Goal: Transaction & Acquisition: Complete application form

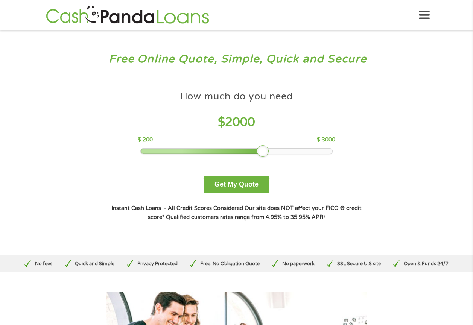
drag, startPoint x: 195, startPoint y: 152, endPoint x: 265, endPoint y: 155, distance: 69.6
click at [264, 151] on div at bounding box center [262, 151] width 12 height 12
click at [239, 185] on button "Get My Quote" at bounding box center [236, 185] width 66 height 18
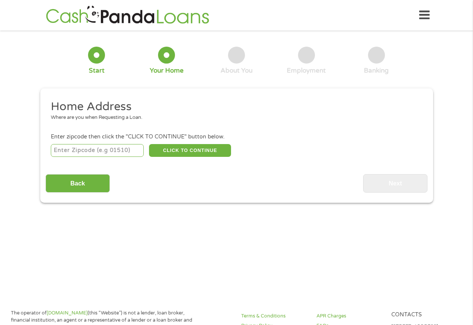
click at [82, 152] on input "number" at bounding box center [97, 150] width 93 height 13
type input "19029"
click at [178, 152] on button "CLICK TO CONTINUE" at bounding box center [190, 150] width 82 height 13
type input "19029"
type input "[GEOGRAPHIC_DATA]"
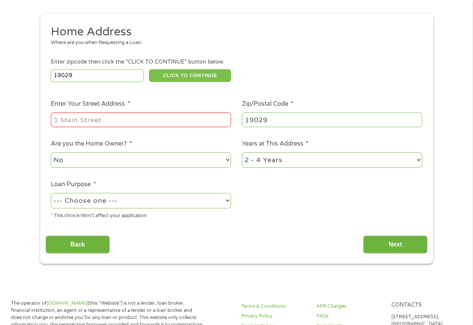
scroll to position [75, 0]
click at [74, 117] on input "Enter Your Street Address *" at bounding box center [141, 119] width 180 height 14
type input "[STREET_ADDRESS]"
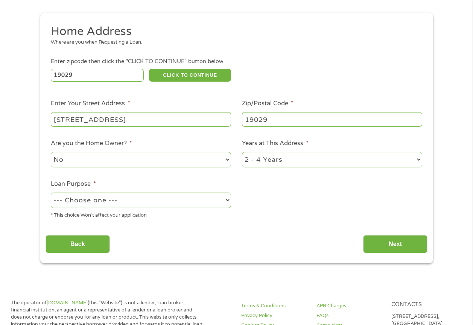
click at [177, 160] on select "No Yes" at bounding box center [141, 159] width 180 height 15
click at [51, 152] on select "No Yes" at bounding box center [141, 159] width 180 height 15
click at [326, 161] on select "1 Year or less 1 - 2 Years 2 - 4 Years Over 4 Years" at bounding box center [332, 159] width 180 height 15
select select "60months"
click at [242, 152] on select "1 Year or less 1 - 2 Years 2 - 4 Years Over 4 Years" at bounding box center [332, 159] width 180 height 15
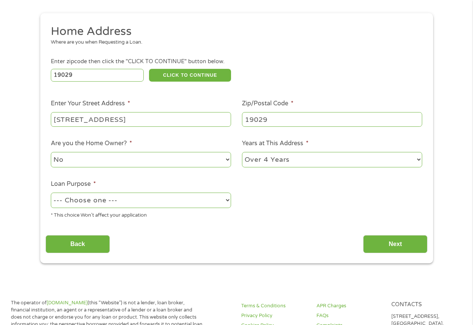
click at [139, 204] on select "--- Choose one --- Pay Bills Debt Consolidation Home Improvement Major Purchase…" at bounding box center [141, 199] width 180 height 15
select select "shorttermcash"
click at [51, 192] on select "--- Choose one --- Pay Bills Debt Consolidation Home Improvement Major Purchase…" at bounding box center [141, 199] width 180 height 15
click at [389, 240] on input "Next" at bounding box center [395, 244] width 64 height 18
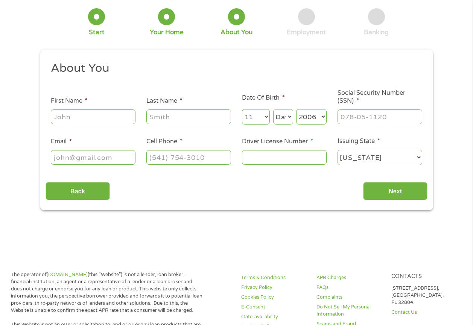
scroll to position [0, 0]
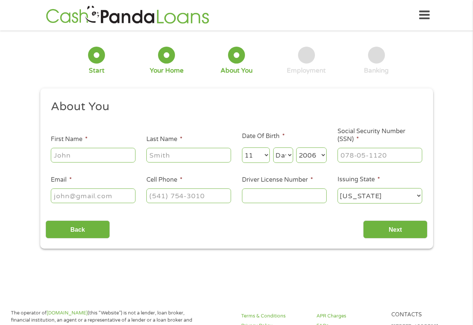
click at [78, 158] on input "First Name *" at bounding box center [93, 155] width 85 height 14
type input "[PERSON_NAME]"
type input "o"
click at [264, 154] on select "Month 1 2 3 4 5 6 7 8 9 10 11 12" at bounding box center [256, 154] width 28 height 15
click at [192, 158] on input "F" at bounding box center [188, 155] width 85 height 14
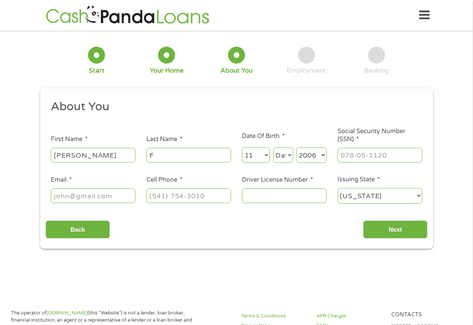
type input "Ford"
type input "[PERSON_NAME][EMAIL_ADDRESS][DOMAIN_NAME]"
type input "[PHONE_NUMBER]"
drag, startPoint x: 122, startPoint y: 196, endPoint x: 21, endPoint y: 192, distance: 100.8
click at [21, 192] on div "1 Start 2 Your Home 3 About You 4 Employment 5 Banking 6 This field is hidden w…" at bounding box center [236, 142] width 473 height 213
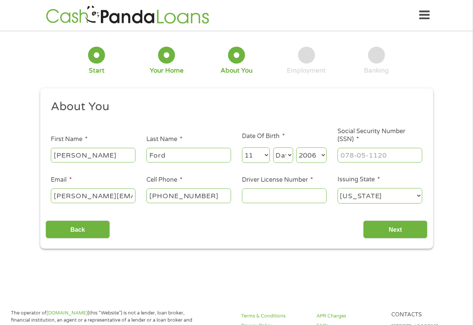
type input "[DOMAIN_NAME]"
drag, startPoint x: 121, startPoint y: 197, endPoint x: 82, endPoint y: 189, distance: 39.5
click at [0, 189] on div "1 Start 2 Your Home 3 About You 4 Employment 5 Banking 6 This field is hidden w…" at bounding box center [236, 142] width 473 height 213
type input "[EMAIL_ADDRESS][DOMAIN_NAME]"
select select "1"
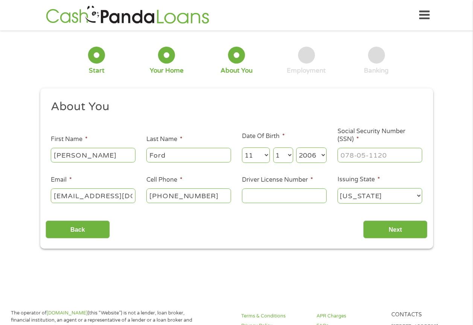
type input "193-68-2759"
click at [267, 154] on select "Month 1 2 3 4 5 6 7 8 9 10 11 12" at bounding box center [256, 154] width 28 height 15
click at [242, 147] on select "Month 1 2 3 4 5 6 7 8 9 10 11 12" at bounding box center [256, 154] width 28 height 15
click at [267, 154] on select "Month 1 2 3 4 5 6 7 8 9 10 11 12" at bounding box center [256, 154] width 28 height 15
select select "6"
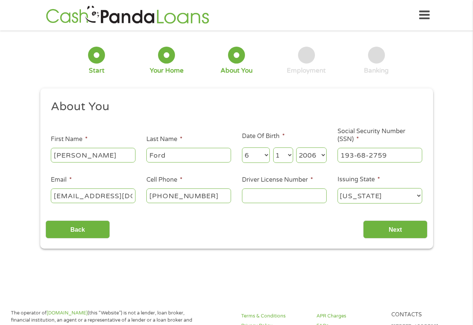
click at [242, 147] on select "Month 1 2 3 4 5 6 7 8 9 10 11 12" at bounding box center [256, 154] width 28 height 15
click at [290, 154] on select "Day 1 2 3 4 5 6 7 8 9 10 11 12 13 14 15 16 17 18 19 20 21 22 23 24 25 26 27 28 …" at bounding box center [283, 154] width 20 height 15
select select "18"
click at [273, 147] on select "Day 1 2 3 4 5 6 7 8 9 10 11 12 13 14 15 16 17 18 19 20 21 22 23 24 25 26 27 28 …" at bounding box center [283, 154] width 20 height 15
click at [388, 156] on input "193-68-2759" at bounding box center [379, 155] width 85 height 14
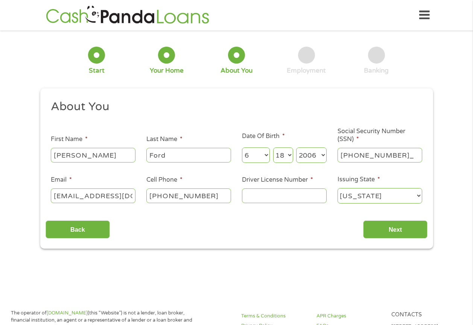
type input "211-82-0763"
click at [266, 196] on input "Driver License Number *" at bounding box center [284, 195] width 85 height 14
type input "34379027"
click at [405, 226] on input "Next" at bounding box center [395, 229] width 64 height 18
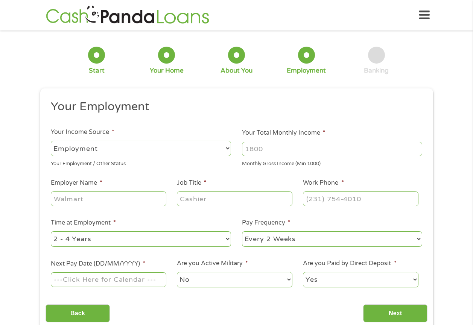
scroll to position [3, 3]
click at [284, 150] on input "Your Total Monthly Income *" at bounding box center [332, 149] width 180 height 14
type input "2000"
click at [71, 197] on input "Employer Name *" at bounding box center [108, 198] width 115 height 14
type input "Newtown Auto Body"
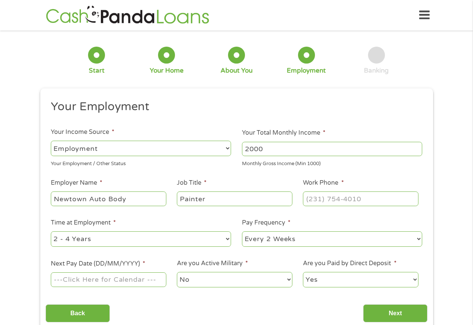
type input "Painter"
type input "[PHONE_NUMBER]"
click at [122, 241] on select "--- Choose one --- 1 Year or less 1 - 2 Years 2 - 4 Years Over 4 Years" at bounding box center [141, 238] width 180 height 15
select select "24months"
click at [51, 231] on select "--- Choose one --- 1 Year or less 1 - 2 Years 2 - 4 Years Over 4 Years" at bounding box center [141, 238] width 180 height 15
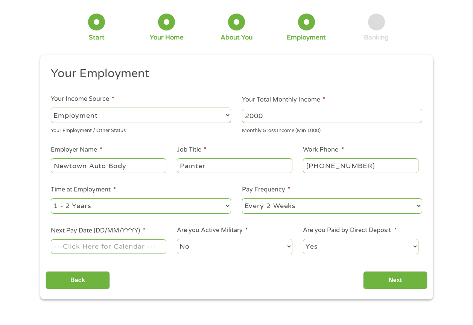
scroll to position [75, 0]
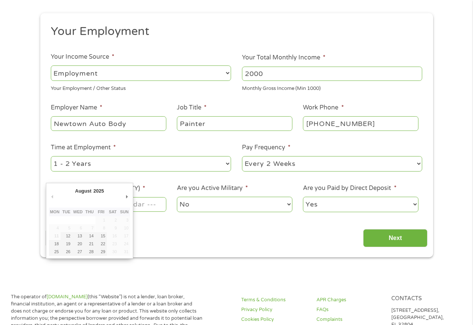
click at [142, 207] on input "Next Pay Date (DD/MM/YYYY) *" at bounding box center [108, 204] width 115 height 14
click at [280, 161] on select "--- Choose one --- Every 2 Weeks Every Week Monthly Semi-Monthly" at bounding box center [332, 163] width 180 height 15
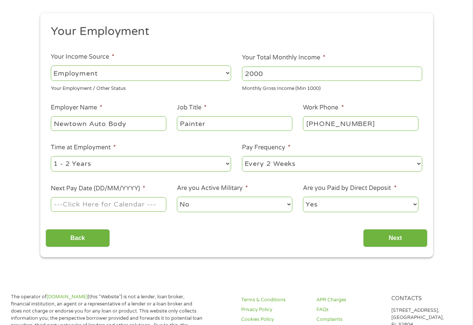
select select "weekly"
click at [242, 156] on select "--- Choose one --- Every 2 Weeks Every Week Monthly Semi-Monthly" at bounding box center [332, 163] width 180 height 15
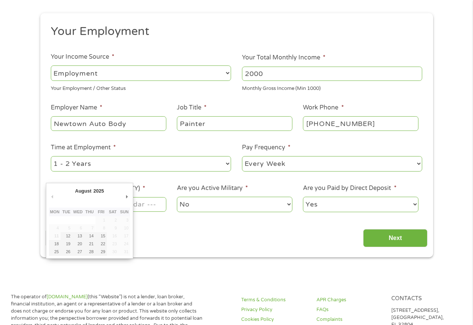
click at [138, 203] on input "Next Pay Date (DD/MM/YYYY) *" at bounding box center [108, 204] width 115 height 14
type input "[DATE]"
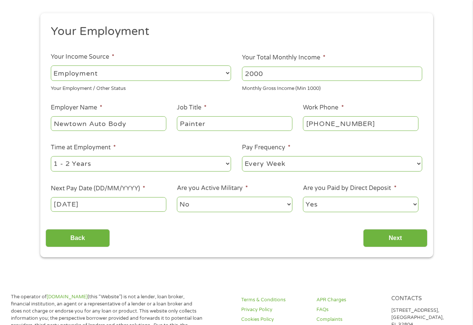
click at [333, 201] on select "Yes No" at bounding box center [360, 204] width 115 height 15
select select "0"
click at [303, 197] on select "Yes No" at bounding box center [360, 204] width 115 height 15
click at [396, 240] on input "Next" at bounding box center [395, 238] width 64 height 18
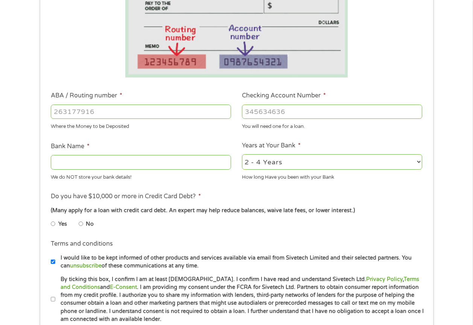
scroll to position [113, 0]
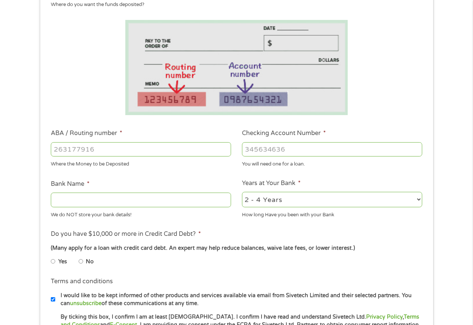
click at [135, 148] on input "ABA / Routing number *" at bounding box center [141, 149] width 180 height 14
type input "031101279"
type input "THE BANCORP BANK"
type input "031101279"
click at [282, 152] on input "Checking Account Number *" at bounding box center [332, 149] width 180 height 14
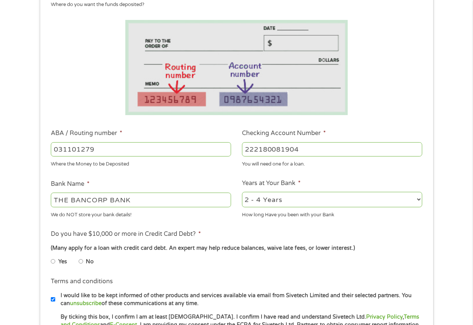
type input "222180081904"
click at [306, 196] on select "2 - 4 Years 6 - 12 Months 1 - 2 Years Over 4 Years" at bounding box center [332, 199] width 180 height 15
select select "24months"
click at [242, 192] on select "2 - 4 Years 6 - 12 Months 1 - 2 Years Over 4 Years" at bounding box center [332, 199] width 180 height 15
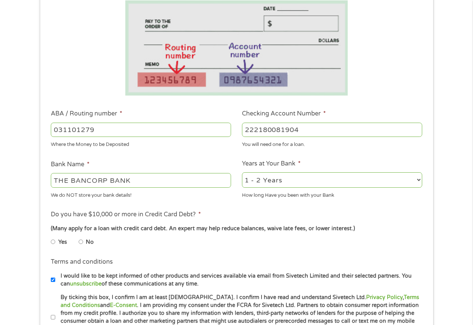
scroll to position [150, 0]
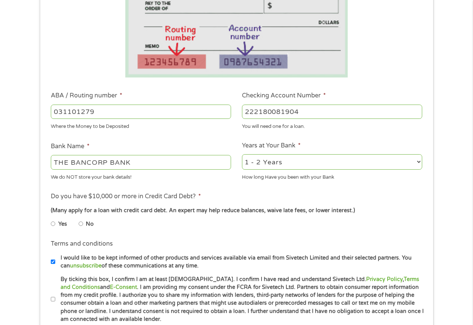
click at [83, 224] on li "No" at bounding box center [92, 224] width 27 height 15
click at [82, 223] on input "No" at bounding box center [81, 224] width 5 height 12
radio input "true"
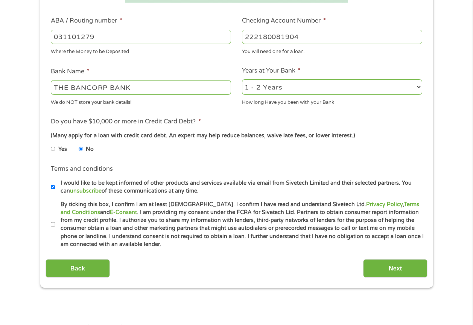
scroll to position [226, 0]
click at [53, 188] on input "I would like to be kept informed of other products and services available via e…" at bounding box center [53, 186] width 5 height 12
checkbox input "false"
click at [57, 222] on label "By ticking this box, I confirm I am at least [DEMOGRAPHIC_DATA]. I confirm I ha…" at bounding box center [239, 224] width 369 height 48
click at [55, 222] on input "By ticking this box, I confirm I am at least [DEMOGRAPHIC_DATA]. I confirm I ha…" at bounding box center [53, 224] width 5 height 12
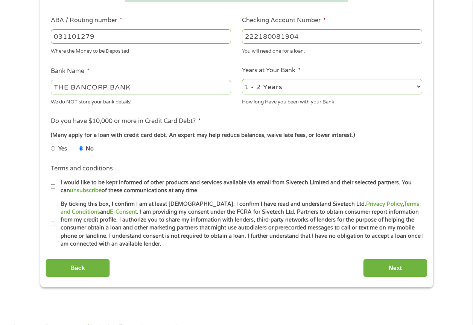
checkbox input "true"
click at [385, 262] on input "Next" at bounding box center [395, 268] width 64 height 18
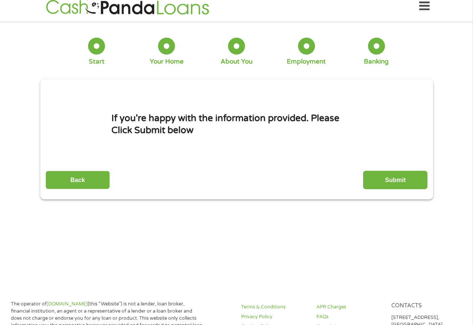
scroll to position [0, 0]
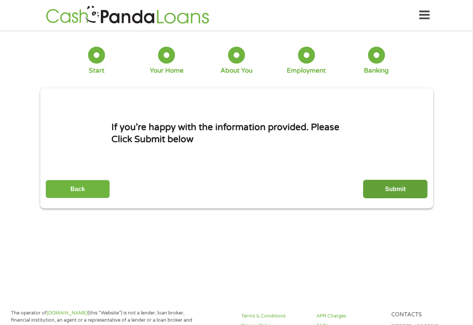
click at [402, 191] on input "Submit" at bounding box center [395, 189] width 64 height 18
